Goal: Register for event/course

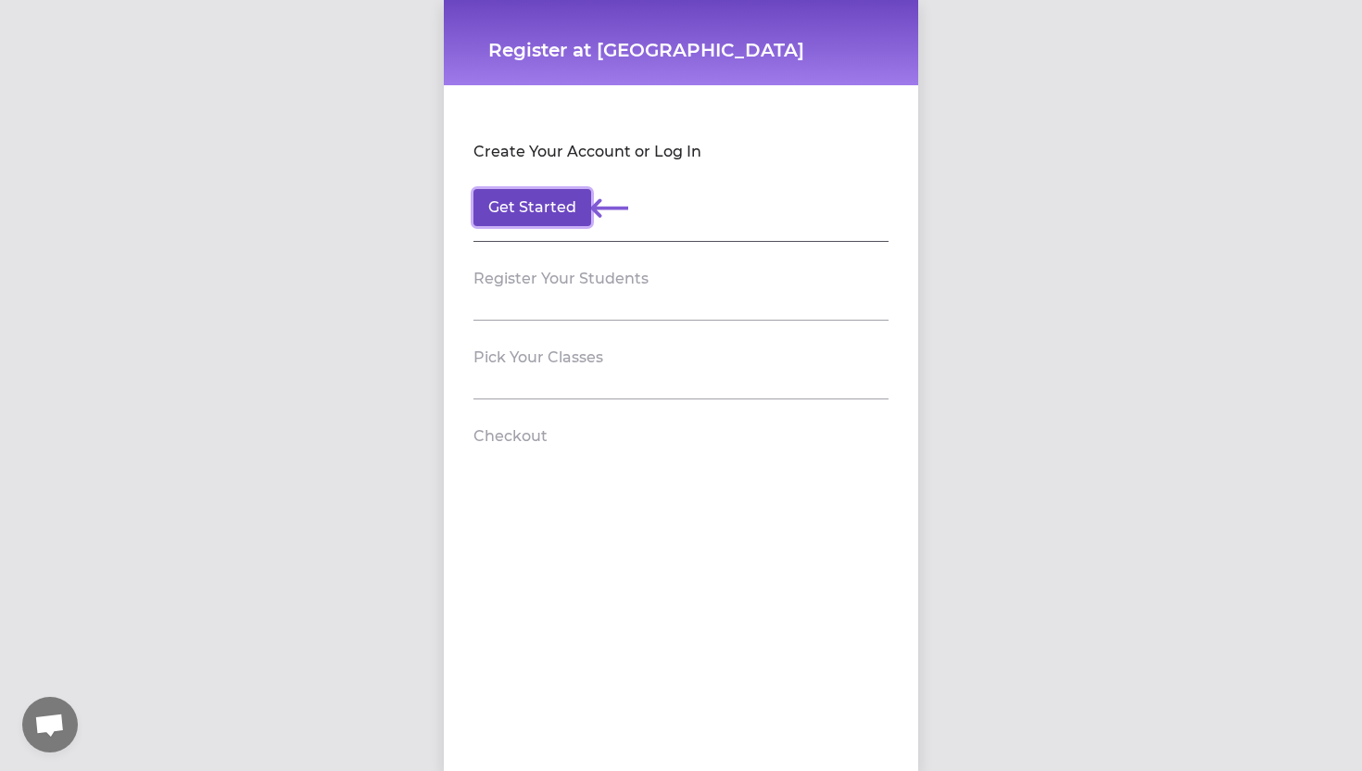
click at [545, 209] on button "Get Started" at bounding box center [532, 207] width 118 height 37
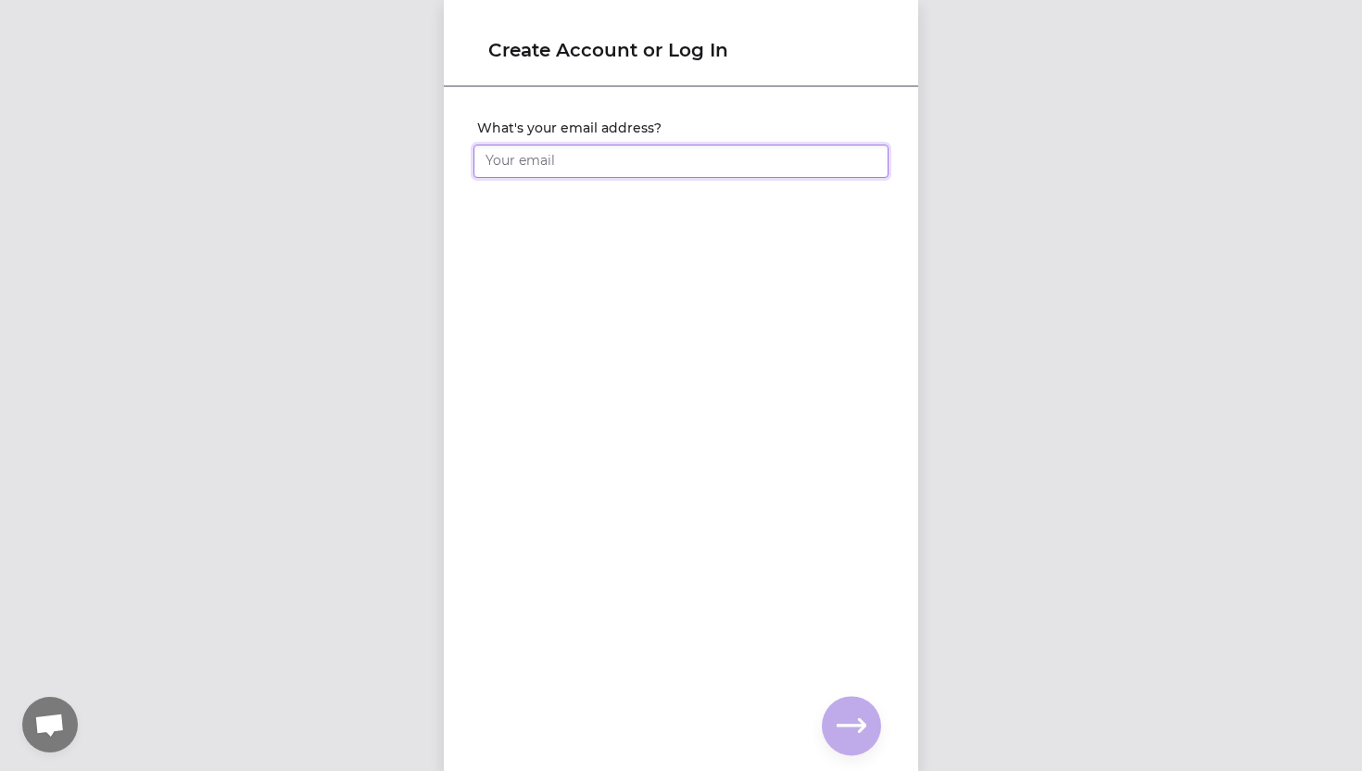
type input "[PERSON_NAME][EMAIL_ADDRESS][PERSON_NAME][PERSON_NAME][DOMAIN_NAME]"
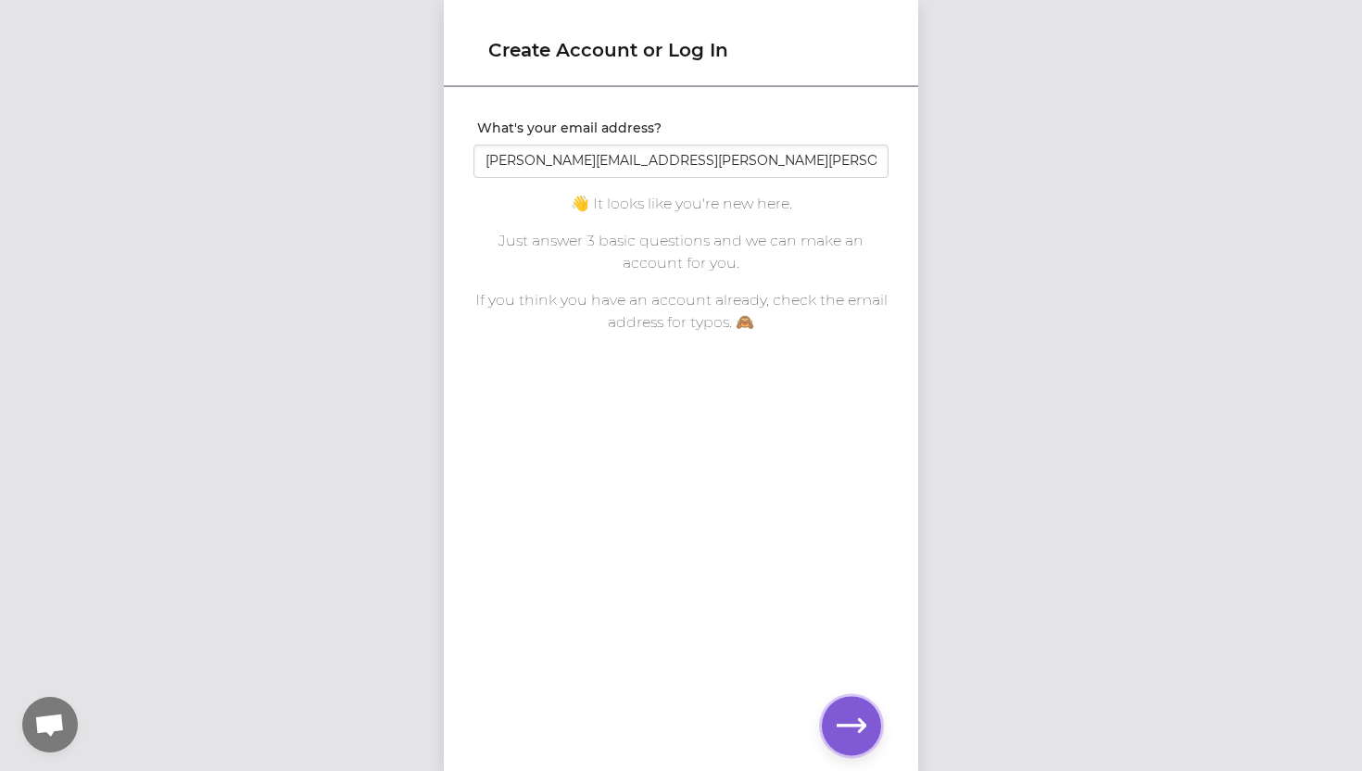
click at [848, 735] on icon "button" at bounding box center [852, 726] width 30 height 30
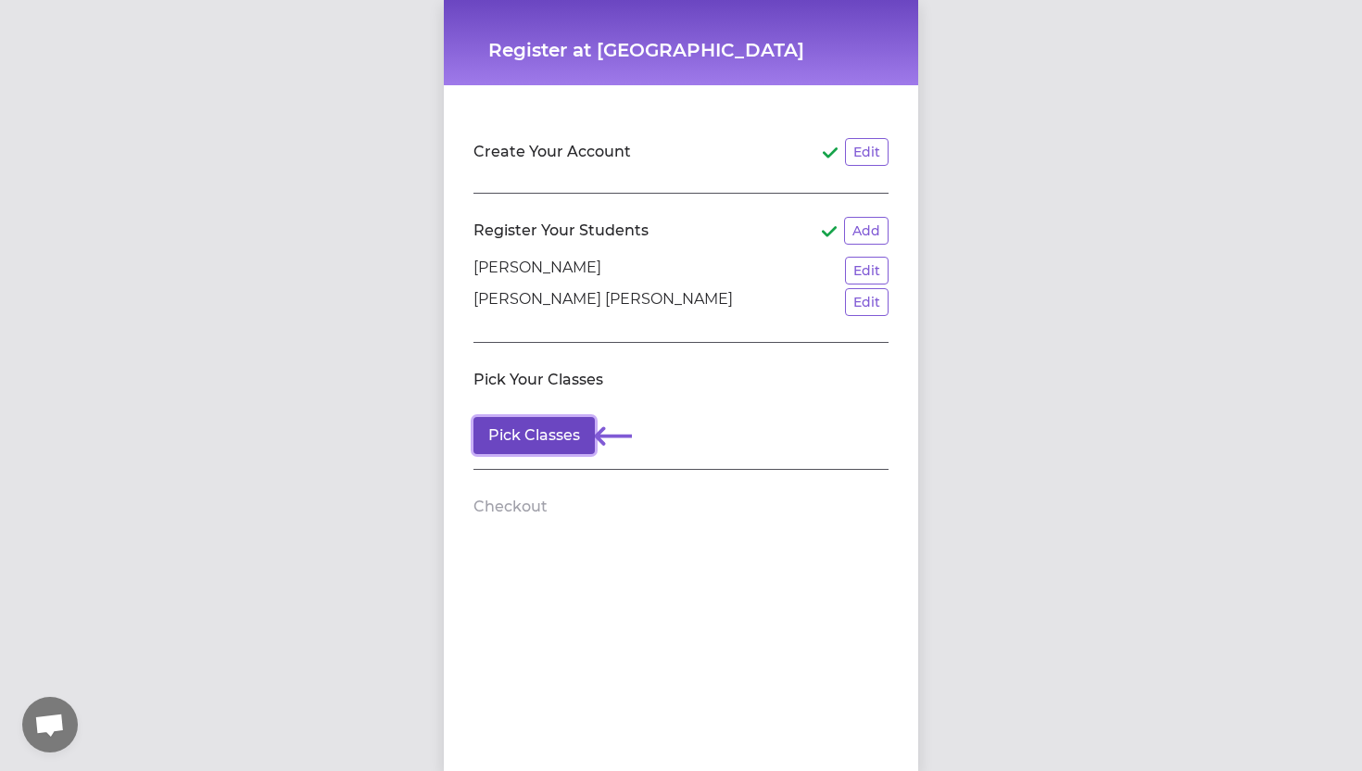
click at [530, 440] on button "Pick Classes" at bounding box center [533, 435] width 121 height 37
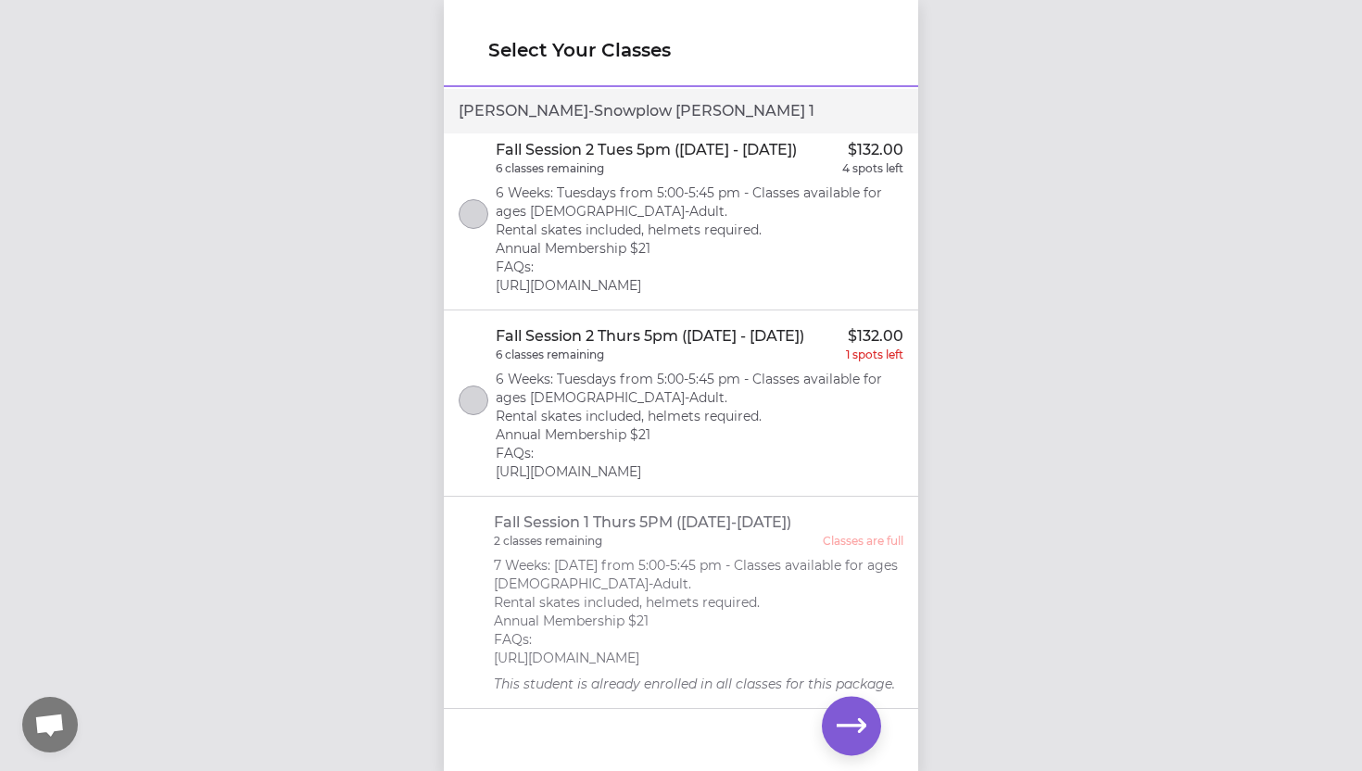
scroll to position [1029, 0]
click at [469, 397] on button "select class" at bounding box center [474, 400] width 30 height 30
click at [852, 725] on icon "button" at bounding box center [852, 725] width 30 height 14
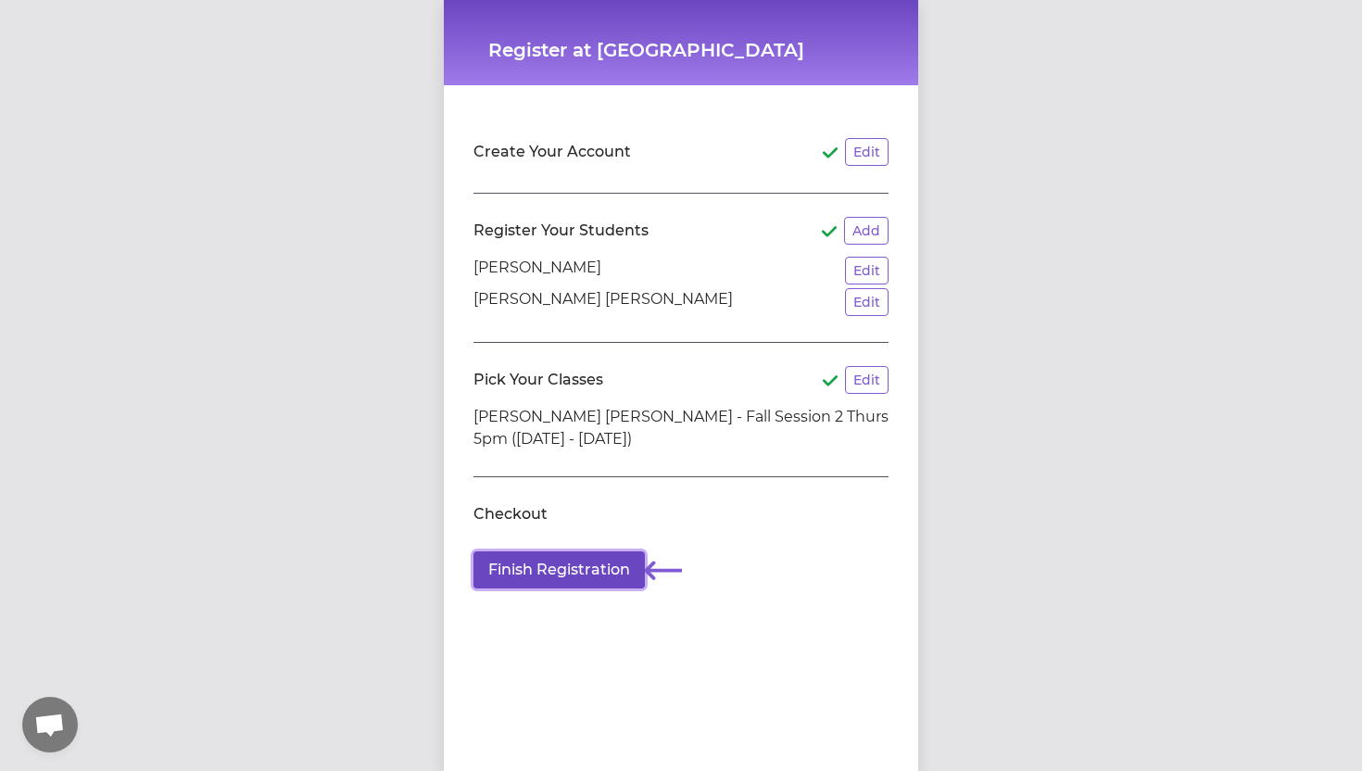
click at [606, 565] on button "Finish Registration" at bounding box center [558, 569] width 171 height 37
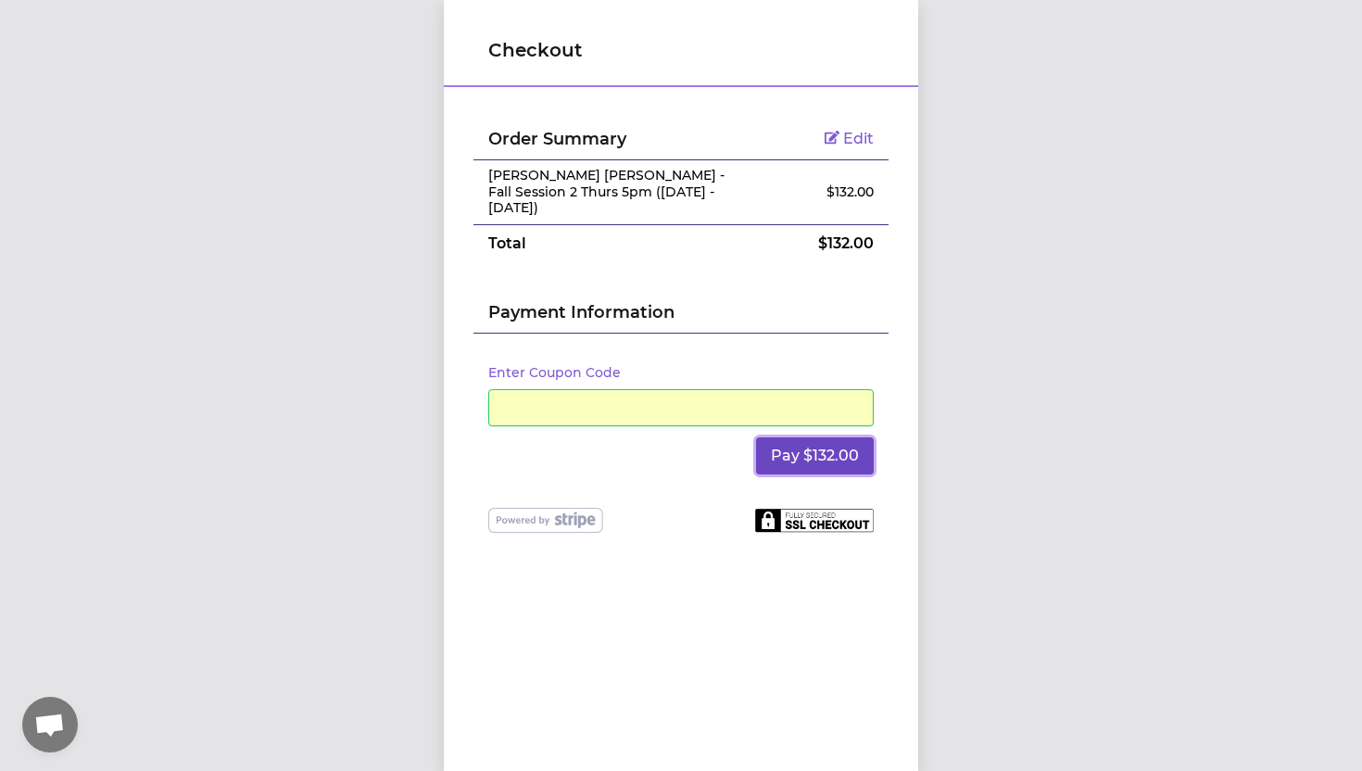
click at [815, 437] on button "Pay $132.00" at bounding box center [815, 455] width 118 height 37
